Goal: Task Accomplishment & Management: Manage account settings

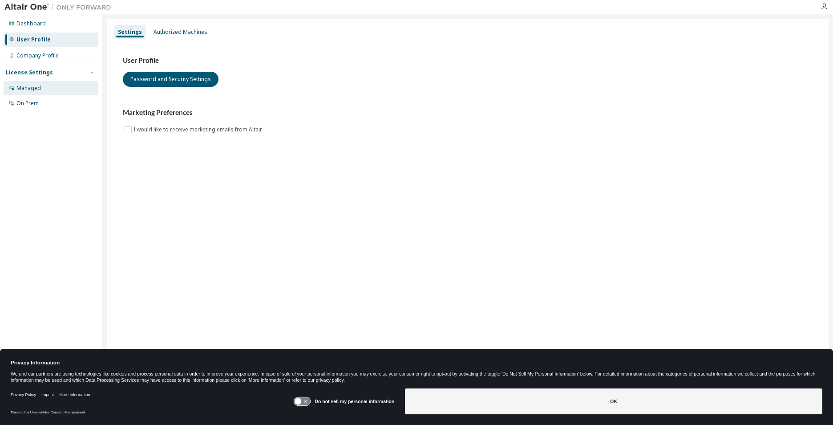
click at [32, 89] on div "Managed" at bounding box center [28, 88] width 24 height 7
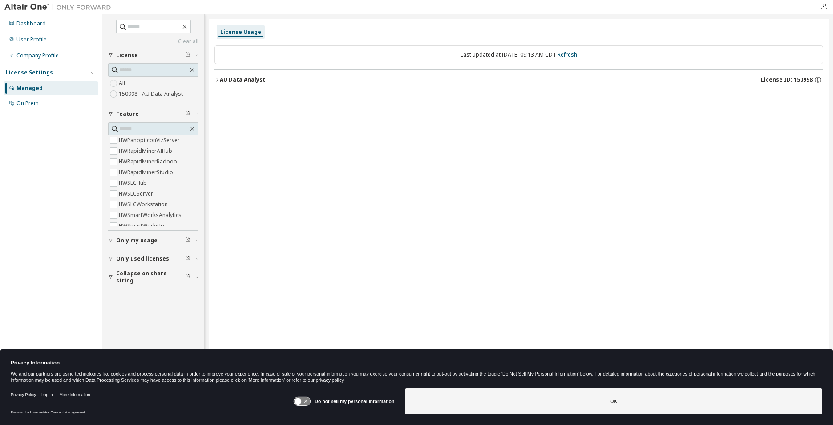
scroll to position [396, 0]
click at [31, 38] on div "User Profile" at bounding box center [31, 39] width 30 height 7
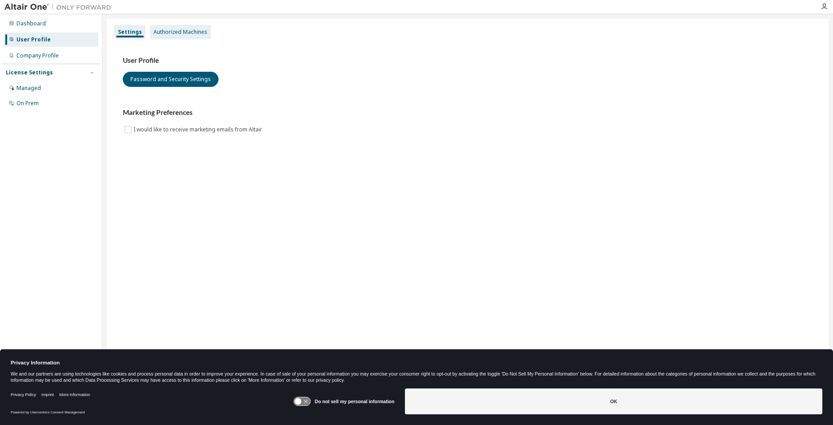
click at [180, 34] on div "Authorized Machines" at bounding box center [181, 31] width 54 height 7
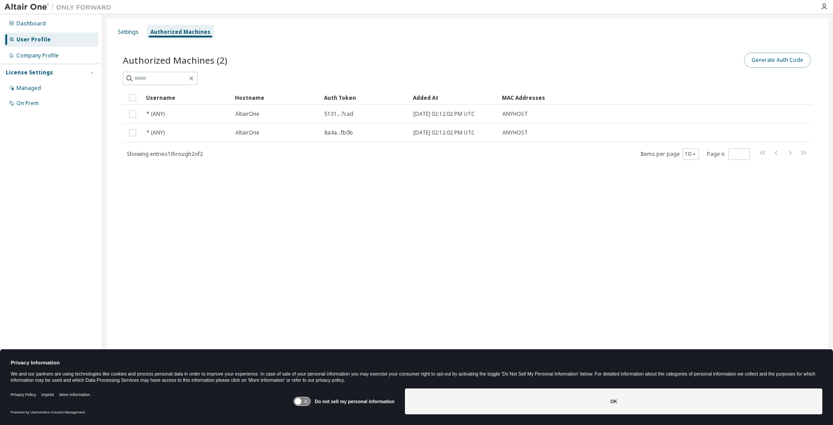
click at [773, 62] on button "Generate Auth Code" at bounding box center [777, 60] width 67 height 15
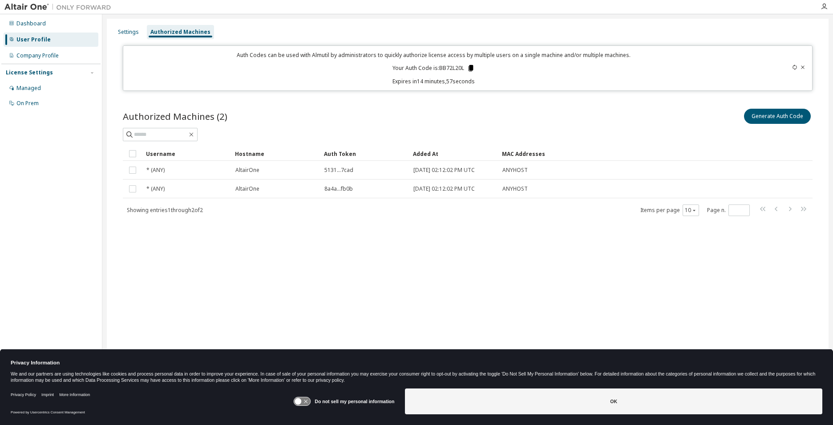
click at [474, 67] on icon at bounding box center [471, 68] width 5 height 6
click at [45, 25] on div "Dashboard" at bounding box center [51, 23] width 95 height 14
